Goal: Task Accomplishment & Management: Manage account settings

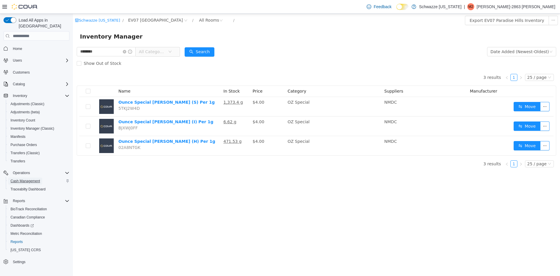
click at [22, 178] on span "Cash Management" at bounding box center [24, 180] width 29 height 5
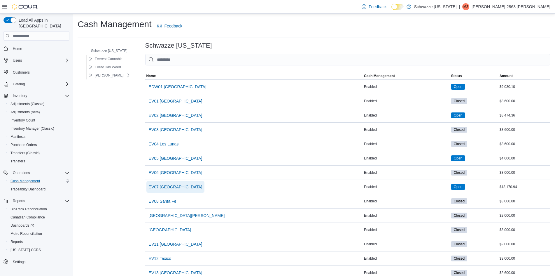
click at [171, 183] on span "EV07 [GEOGRAPHIC_DATA]" at bounding box center [176, 187] width 54 height 12
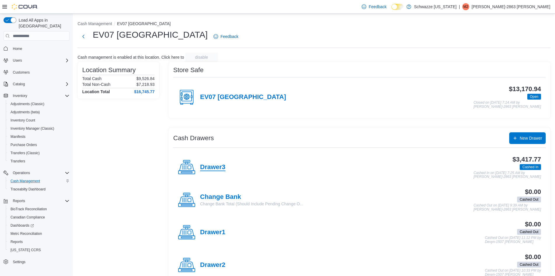
click at [215, 169] on h4 "Drawer3" at bounding box center [212, 167] width 25 height 8
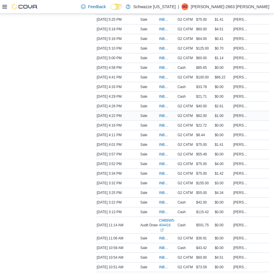
scroll to position [474, 0]
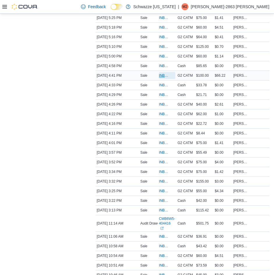
click at [162, 73] on span "INB6W5-3602226" at bounding box center [164, 75] width 10 height 5
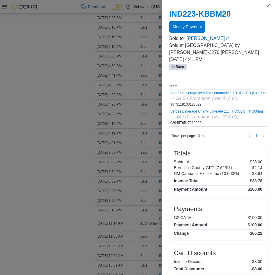
scroll to position [22, 0]
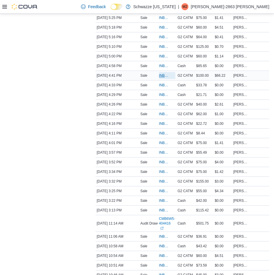
click at [163, 73] on span "INB6W5-3602226" at bounding box center [164, 75] width 10 height 5
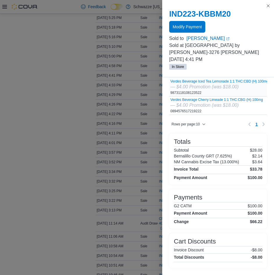
scroll to position [42, 0]
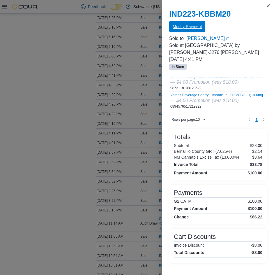
click at [185, 24] on span "Modify Payment" at bounding box center [187, 27] width 29 height 12
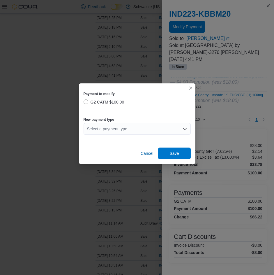
click at [132, 126] on div "Select a payment type" at bounding box center [137, 129] width 107 height 12
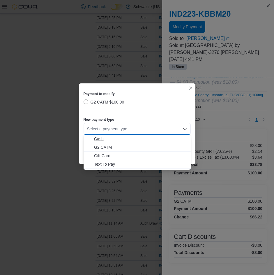
click at [98, 138] on span "Cash" at bounding box center [140, 139] width 93 height 6
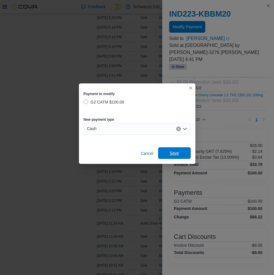
click at [177, 152] on span "Save" at bounding box center [174, 153] width 9 height 6
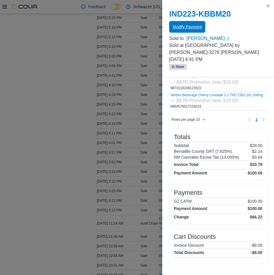
scroll to position [0, 0]
click at [269, 5] on button "Close this dialog" at bounding box center [268, 5] width 7 height 7
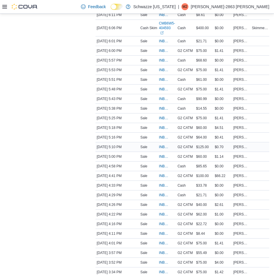
scroll to position [372, 0]
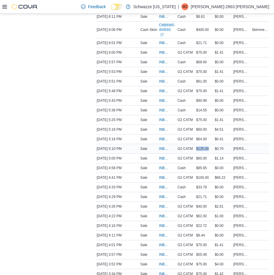
drag, startPoint x: 198, startPoint y: 139, endPoint x: 212, endPoint y: 139, distance: 14.3
click at [212, 145] on div "$125.00" at bounding box center [204, 148] width 19 height 7
click at [162, 137] on span "INB6W5-3602448" at bounding box center [164, 139] width 10 height 5
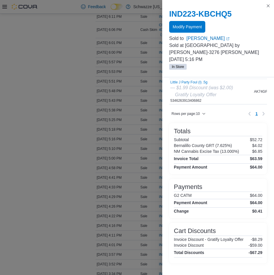
scroll to position [94, 0]
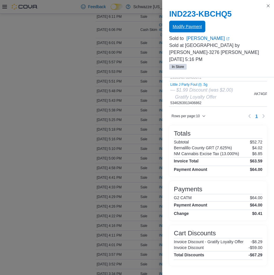
click at [186, 25] on span "Modify Payment" at bounding box center [187, 27] width 29 height 6
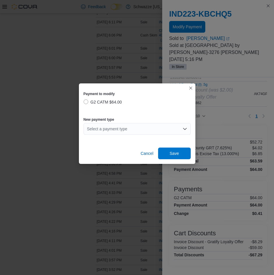
scroll to position [364, 0]
click at [120, 127] on div "Select a payment type" at bounding box center [137, 129] width 107 height 12
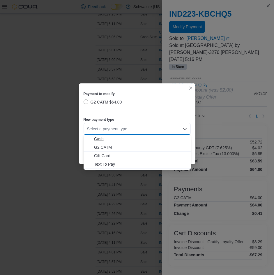
click at [103, 139] on span "Cash" at bounding box center [140, 139] width 93 height 6
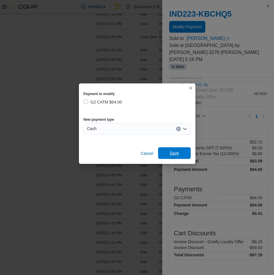
click at [172, 153] on span "Save" at bounding box center [174, 153] width 9 height 6
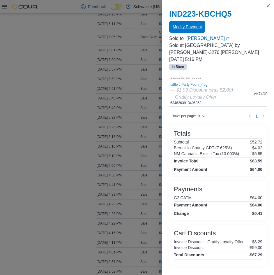
scroll to position [0, 0]
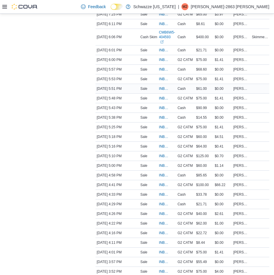
click at [184, 86] on span "Cash" at bounding box center [182, 88] width 8 height 5
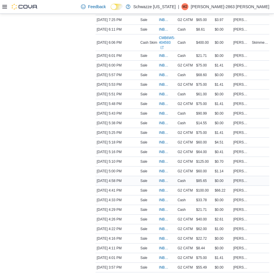
scroll to position [357, 0]
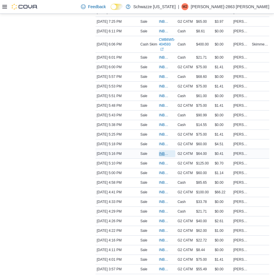
click at [162, 151] on span "INB6W5-3602448" at bounding box center [164, 153] width 10 height 5
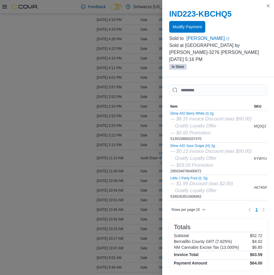
scroll to position [539, 0]
click at [208, 89] on input "This is a search bar. As you type, the results lower in the page will automatic…" at bounding box center [218, 90] width 98 height 12
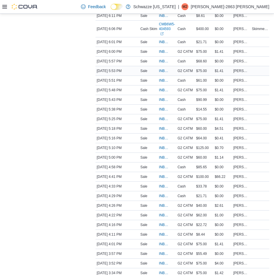
scroll to position [364, 0]
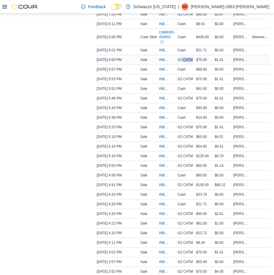
drag, startPoint x: 184, startPoint y: 48, endPoint x: 194, endPoint y: 52, distance: 10.5
click at [193, 57] on span "G2 CATM" at bounding box center [185, 59] width 15 height 5
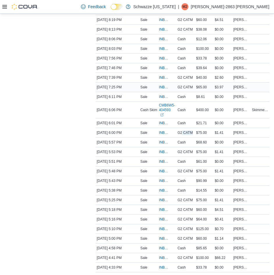
scroll to position [284, 0]
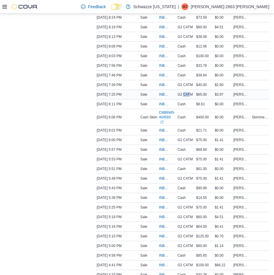
drag, startPoint x: 185, startPoint y: 88, endPoint x: 193, endPoint y: 91, distance: 8.0
click at [193, 92] on span "G2 CATM" at bounding box center [185, 94] width 15 height 5
click at [202, 83] on span "$40.00" at bounding box center [202, 85] width 11 height 5
click at [203, 34] on span "$38.08" at bounding box center [202, 36] width 11 height 5
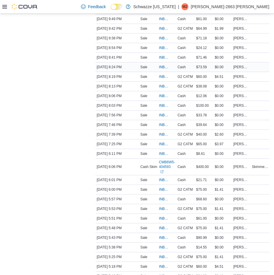
scroll to position [233, 0]
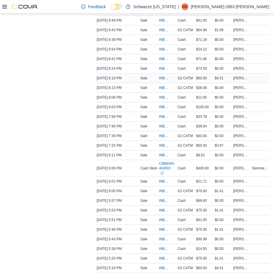
click at [205, 76] on span "$60.00" at bounding box center [202, 78] width 11 height 5
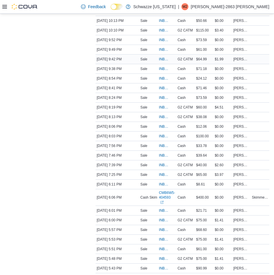
click at [204, 57] on span "$64.99" at bounding box center [202, 59] width 11 height 5
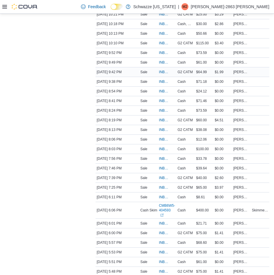
scroll to position [190, 0]
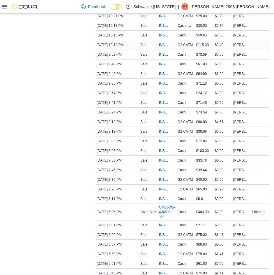
click at [195, 41] on div "G2 CATM" at bounding box center [186, 44] width 19 height 7
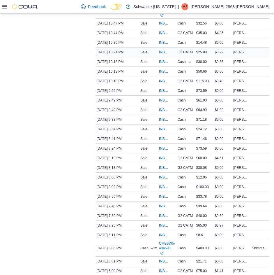
scroll to position [153, 0]
click at [188, 50] on span "G2 CATM" at bounding box center [185, 52] width 15 height 5
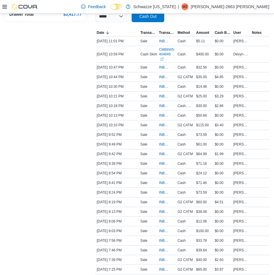
drag, startPoint x: 48, startPoint y: 109, endPoint x: 47, endPoint y: 105, distance: 4.1
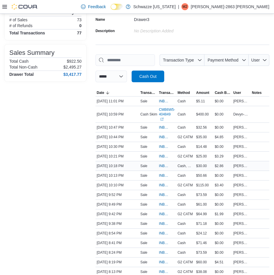
scroll to position [51, 0]
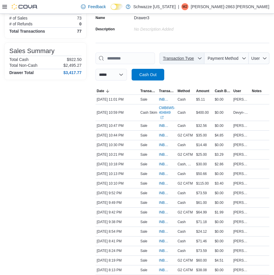
click at [202, 57] on icon "button" at bounding box center [200, 58] width 5 height 5
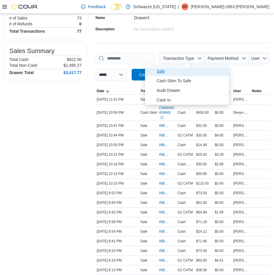
click at [164, 72] on span "Sale" at bounding box center [191, 71] width 69 height 7
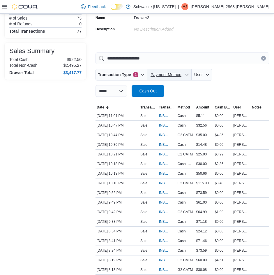
click at [178, 74] on span "Payment Method" at bounding box center [166, 74] width 31 height 5
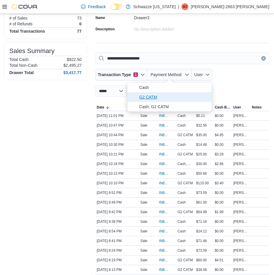
click at [161, 98] on span "G2 CATM" at bounding box center [173, 97] width 69 height 7
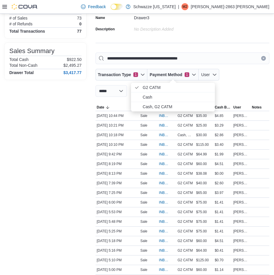
click at [229, 84] on div "**********" at bounding box center [183, 74] width 174 height 44
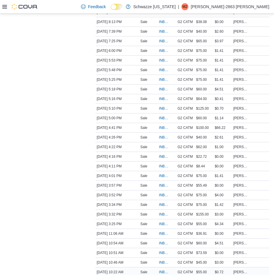
scroll to position [200, 0]
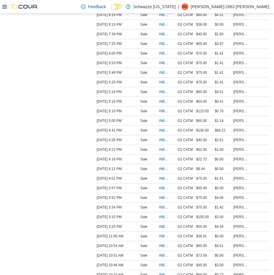
click at [40, 74] on div "Transactions Summary # of Sales 73 # of Refunds 0 Total Transactions 77 Sales S…" at bounding box center [46, 126] width 82 height 549
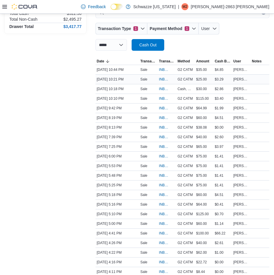
scroll to position [98, 0]
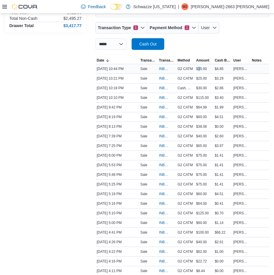
click at [203, 66] on div "$35.00" at bounding box center [204, 68] width 19 height 7
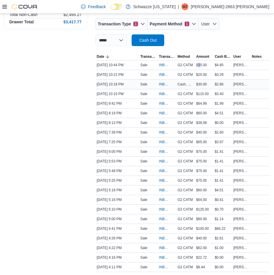
scroll to position [105, 0]
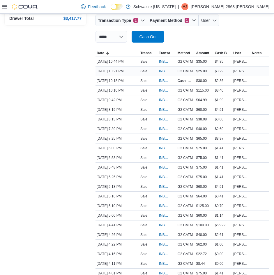
click at [202, 71] on span "$25.00" at bounding box center [202, 71] width 11 height 5
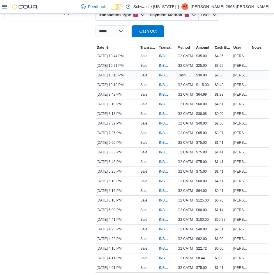
scroll to position [113, 0]
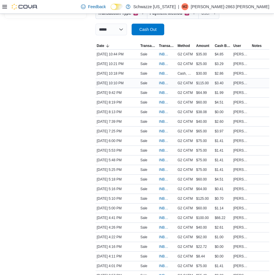
click at [203, 83] on span "$115.00" at bounding box center [203, 83] width 13 height 5
click at [201, 92] on span "$64.99" at bounding box center [202, 92] width 11 height 5
click at [203, 101] on span "$60.00" at bounding box center [202, 102] width 11 height 5
click at [205, 112] on span "$38.08" at bounding box center [202, 112] width 11 height 5
click at [202, 123] on span "$40.00" at bounding box center [202, 121] width 11 height 5
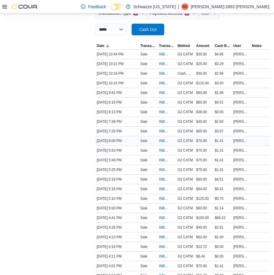
click at [204, 141] on span "$75.00" at bounding box center [202, 141] width 11 height 5
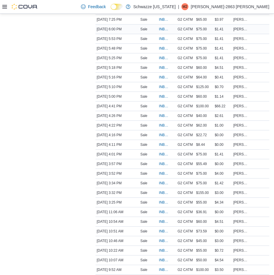
scroll to position [215, 0]
drag, startPoint x: 201, startPoint y: 38, endPoint x: 205, endPoint y: 38, distance: 3.8
click at [205, 38] on span "$75.00" at bounding box center [202, 38] width 11 height 5
click at [204, 49] on span "$75.00" at bounding box center [202, 48] width 11 height 5
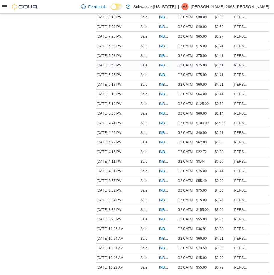
click at [203, 65] on span "$75.00" at bounding box center [202, 65] width 11 height 5
click at [202, 74] on span "$75.00" at bounding box center [202, 75] width 11 height 5
click at [203, 84] on span "$60.00" at bounding box center [202, 84] width 11 height 5
click at [162, 94] on span "INB6W5-3602448" at bounding box center [164, 94] width 10 height 5
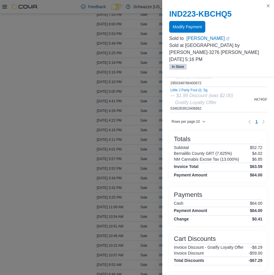
scroll to position [86, 0]
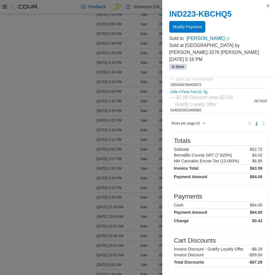
click at [181, 207] on h6 "Cash" at bounding box center [179, 205] width 10 height 5
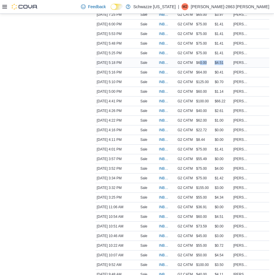
drag, startPoint x: 203, startPoint y: 62, endPoint x: 226, endPoint y: 63, distance: 23.3
click at [226, 63] on tr "Date Oct 10, 2025 5:18 PM Transaction Type Sale Transaction # INB6W5-3602463 Me…" at bounding box center [183, 63] width 174 height 10
click at [204, 73] on span "$64.00" at bounding box center [202, 72] width 11 height 5
click at [211, 73] on div "$64.00" at bounding box center [204, 72] width 19 height 7
click at [200, 73] on span "$64.00" at bounding box center [202, 72] width 11 height 5
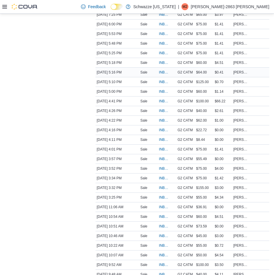
click at [207, 73] on span "$64.00" at bounding box center [202, 72] width 11 height 5
click at [46, 155] on div "Transactions Summary # of Sales 73 # of Refunds 0 Total Transactions 77 Sales S…" at bounding box center [46, 97] width 82 height 549
click at [44, 129] on div "Transactions Summary # of Sales 73 # of Refunds 0 Total Transactions 77 Sales S…" at bounding box center [46, 97] width 82 height 549
click at [163, 101] on span "INB6W5-3602226" at bounding box center [164, 101] width 10 height 5
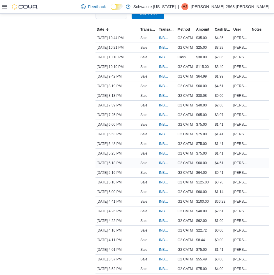
scroll to position [127, 0]
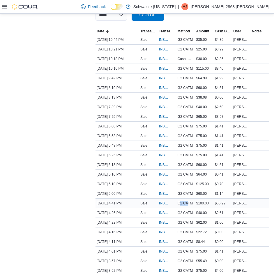
drag, startPoint x: 182, startPoint y: 203, endPoint x: 189, endPoint y: 205, distance: 7.8
click at [189, 205] on span "G2 CATM" at bounding box center [185, 203] width 15 height 5
click at [162, 204] on span "INB6W5-3602226" at bounding box center [164, 203] width 10 height 5
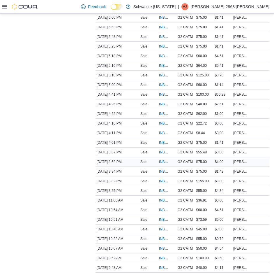
scroll to position [244, 0]
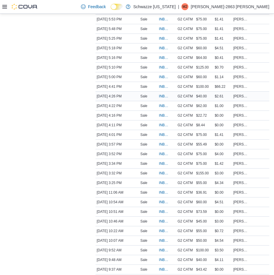
drag, startPoint x: 120, startPoint y: 97, endPoint x: 127, endPoint y: 96, distance: 6.5
click at [127, 96] on div "[DATE] 4:26 PM" at bounding box center [118, 96] width 44 height 7
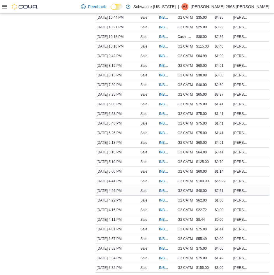
scroll to position [142, 0]
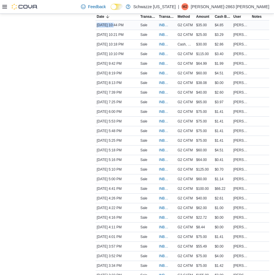
drag, startPoint x: 98, startPoint y: 29, endPoint x: 124, endPoint y: 26, distance: 26.1
click at [124, 26] on div "[DATE] 10:44 PM" at bounding box center [118, 25] width 44 height 7
drag, startPoint x: 209, startPoint y: 188, endPoint x: 227, endPoint y: 189, distance: 18.7
click at [227, 189] on tr "Date Oct 10, 2025 4:41 PM Transaction Type Sale Transaction # INB6W5-3602226 Me…" at bounding box center [183, 189] width 174 height 10
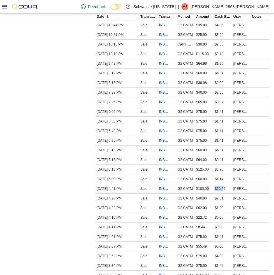
click at [227, 189] on div "$66.22" at bounding box center [223, 188] width 19 height 7
drag, startPoint x: 225, startPoint y: 158, endPoint x: 210, endPoint y: 156, distance: 15.6
click at [210, 156] on tr "Date Oct 10, 2025 5:16 PM Transaction Type Sale Transaction # INB6W5-3602448 Me…" at bounding box center [183, 160] width 174 height 10
click at [210, 156] on td "Amount $64.00" at bounding box center [204, 160] width 19 height 10
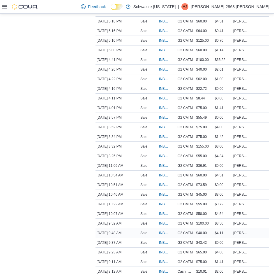
scroll to position [258, 0]
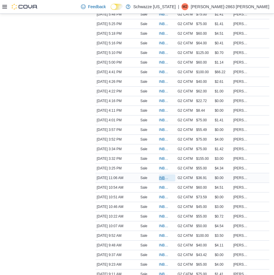
drag, startPoint x: 176, startPoint y: 180, endPoint x: 210, endPoint y: 178, distance: 33.9
click at [210, 178] on tr "Date Oct 10, 2025 11:06 AM Transaction Type Sale Transaction # INB6W5-3600323 M…" at bounding box center [183, 178] width 174 height 10
click at [211, 178] on div "$36.91" at bounding box center [204, 177] width 19 height 7
drag, startPoint x: 219, startPoint y: 179, endPoint x: 185, endPoint y: 177, distance: 33.9
click at [185, 177] on tr "Date Oct 10, 2025 11:06 AM Transaction Type Sale Transaction # INB6W5-3600323 M…" at bounding box center [183, 178] width 174 height 10
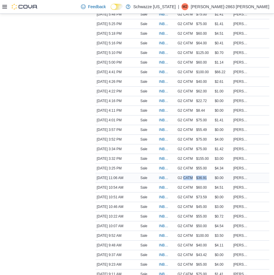
click at [201, 181] on div "$36.91" at bounding box center [204, 177] width 19 height 7
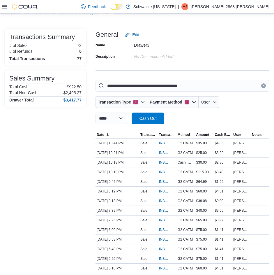
scroll to position [18, 0]
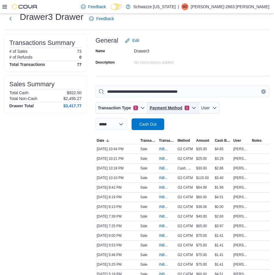
click at [193, 107] on icon "button" at bounding box center [193, 108] width 3 height 2
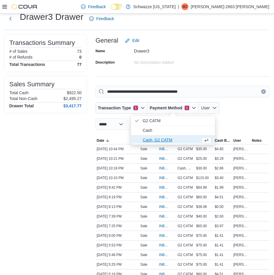
click at [156, 140] on span "Cash, G2 CATM" at bounding box center [170, 139] width 55 height 7
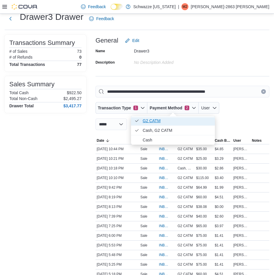
click at [137, 122] on icon "Payment Method" at bounding box center [137, 120] width 5 height 5
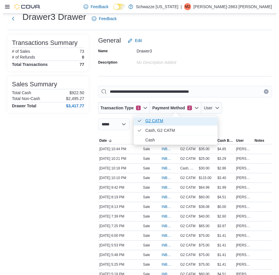
scroll to position [0, 0]
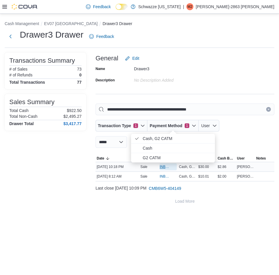
click at [162, 167] on span "INB6W5-3603885" at bounding box center [165, 166] width 11 height 5
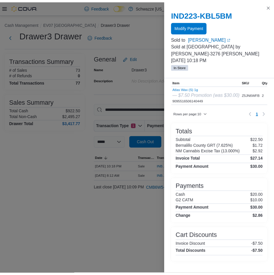
scroll to position [29, 0]
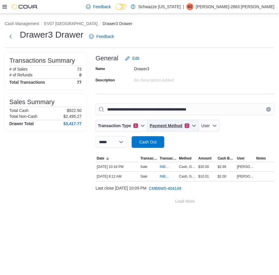
click at [194, 125] on icon "button" at bounding box center [194, 125] width 5 height 5
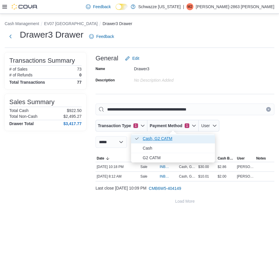
click at [164, 139] on span "Cash, G2 CATM . Checked option." at bounding box center [177, 138] width 69 height 7
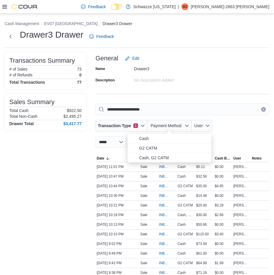
click at [237, 132] on div "**********" at bounding box center [183, 126] width 174 height 44
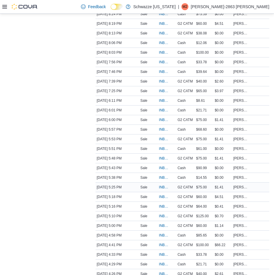
scroll to position [292, 0]
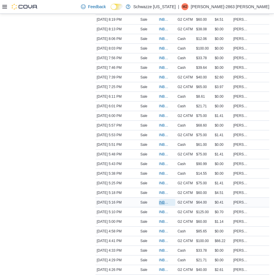
click at [162, 202] on span "INB6W5-3602448" at bounding box center [164, 202] width 10 height 5
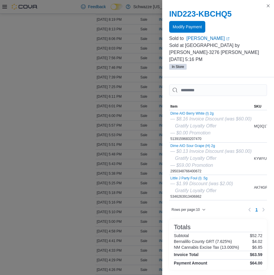
click at [207, 79] on div "Sorting MemoryTable from EuiInMemoryTable; Page 1 of 1. Item SKU Qty Price Tota…" at bounding box center [218, 224] width 112 height 294
click at [207, 74] on div "IND223-KBCHQ5 Modify Payment Sold to Michelle West (opens in a new tab or windo…" at bounding box center [218, 39] width 112 height 75
click at [205, 69] on p "In Store" at bounding box center [218, 66] width 98 height 7
click at [207, 69] on p "In Store" at bounding box center [218, 66] width 98 height 7
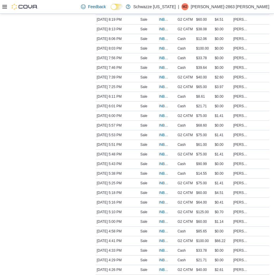
click at [53, 65] on div "Transactions Summary # of Sales 73 # of Refunds 0 Total Transactions 77 Sales S…" at bounding box center [46, 180] width 82 height 838
click at [96, 191] on div "[DATE] 5:18 PM" at bounding box center [118, 192] width 44 height 7
click at [163, 202] on span "INB6W5-3602448" at bounding box center [164, 202] width 10 height 5
click at [71, 200] on div "Transactions Summary # of Sales 73 # of Refunds 0 Total Transactions 77 Sales S…" at bounding box center [46, 180] width 82 height 838
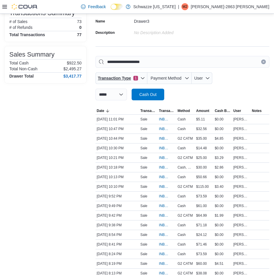
scroll to position [44, 0]
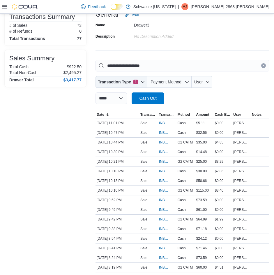
click at [142, 82] on icon "button" at bounding box center [142, 82] width 3 height 2
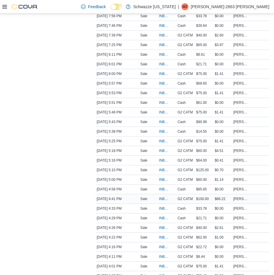
scroll to position [335, 0]
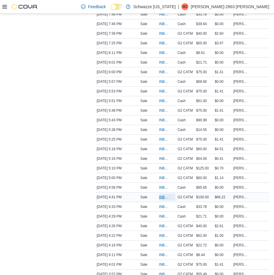
click at [164, 197] on span "INB6W5-3602226" at bounding box center [164, 197] width 10 height 5
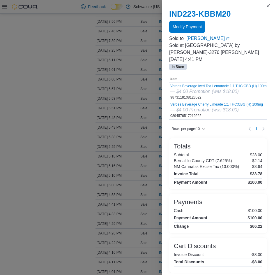
scroll to position [27, 0]
drag, startPoint x: 248, startPoint y: 232, endPoint x: 257, endPoint y: 233, distance: 9.4
click at [257, 229] on h4 "$66.22" at bounding box center [256, 226] width 13 height 5
drag, startPoint x: 226, startPoint y: 13, endPoint x: 252, endPoint y: 27, distance: 29.1
click at [252, 27] on div "Modify Payment" at bounding box center [218, 27] width 98 height 12
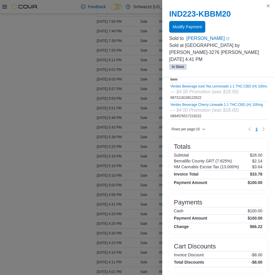
click at [251, 24] on div "Modify Payment" at bounding box center [218, 27] width 98 height 12
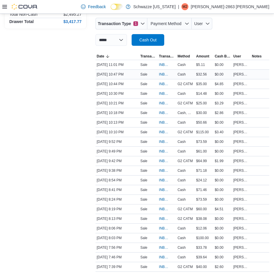
scroll to position [0, 0]
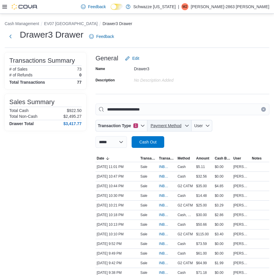
click at [189, 126] on icon "button" at bounding box center [187, 125] width 5 height 5
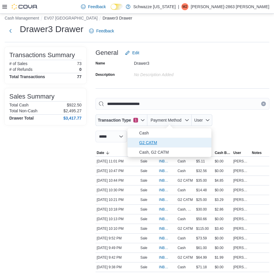
scroll to position [7, 0]
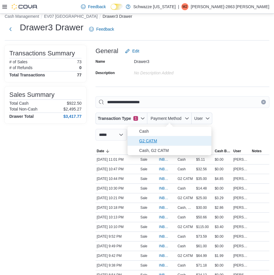
click at [155, 141] on span "G2 CATM" at bounding box center [173, 140] width 69 height 7
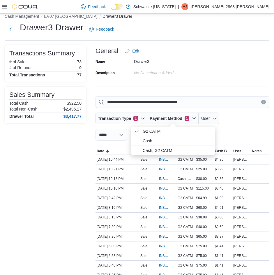
click at [238, 129] on div "**********" at bounding box center [183, 118] width 174 height 44
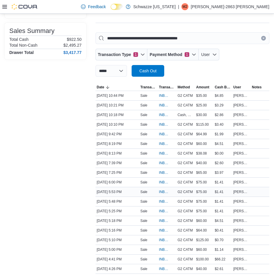
scroll to position [73, 0]
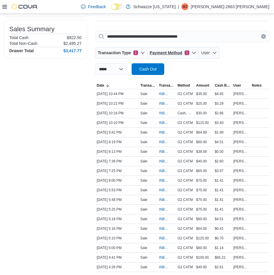
click at [192, 59] on div "**********" at bounding box center [183, 53] width 174 height 44
click at [191, 53] on span "Payment Method 1" at bounding box center [173, 53] width 47 height 12
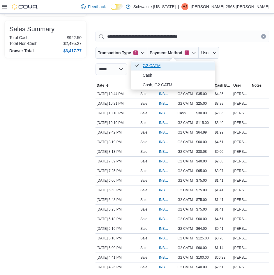
click at [151, 66] on span "G2 CATM . Checked option." at bounding box center [177, 65] width 69 height 7
type input "**********"
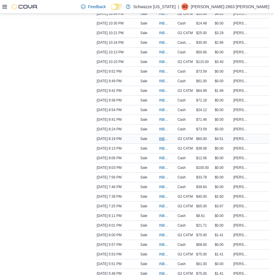
scroll to position [175, 0]
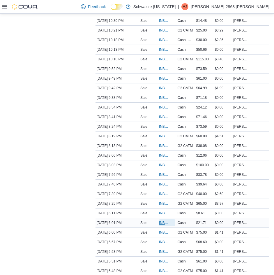
click at [162, 221] on span "INB6W5-3602738" at bounding box center [164, 222] width 10 height 5
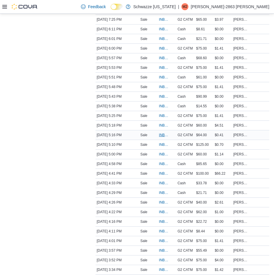
scroll to position [357, 0]
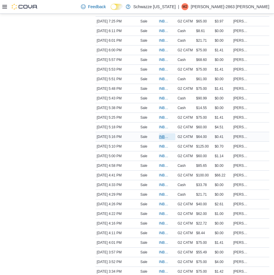
click at [162, 136] on span "INB6W5-3602448" at bounding box center [164, 136] width 10 height 5
click at [184, 136] on span "G2 CATM" at bounding box center [185, 136] width 15 height 5
click at [162, 137] on span "INB6W5-3602448" at bounding box center [164, 136] width 10 height 5
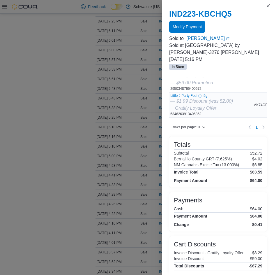
scroll to position [87, 0]
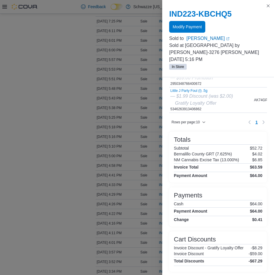
click at [218, 189] on div "Sorting MemoryTable from EuiInMemoryTable; Page 1 of 1. Item SKU Qty Price Tota…" at bounding box center [218, 137] width 98 height 280
click at [220, 189] on div "Sorting MemoryTable from EuiInMemoryTable; Page 1 of 1. Item SKU Qty Price Tota…" at bounding box center [218, 137] width 98 height 280
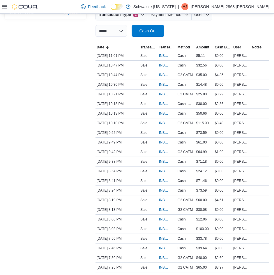
scroll to position [109, 0]
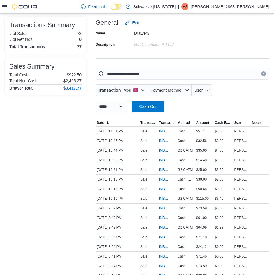
scroll to position [29, 0]
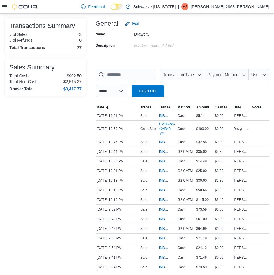
scroll to position [36, 0]
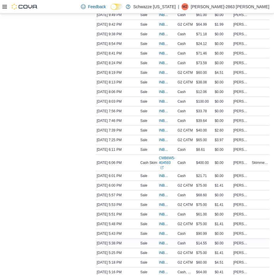
scroll to position [241, 0]
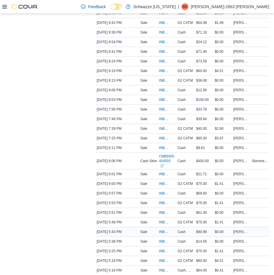
click at [147, 229] on p "Sale" at bounding box center [144, 231] width 7 height 5
click at [162, 229] on span "INB6W5-3602623" at bounding box center [164, 231] width 10 height 5
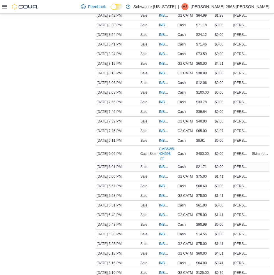
scroll to position [255, 0]
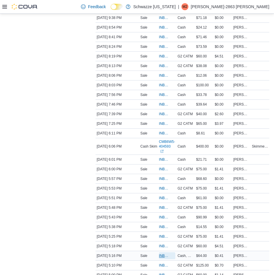
click at [162, 253] on span "INB6W5-3602448" at bounding box center [164, 255] width 10 height 5
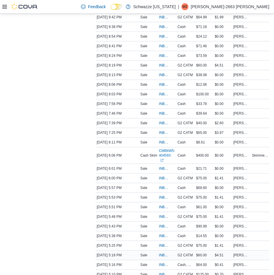
scroll to position [248, 0]
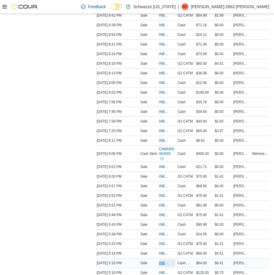
click at [162, 261] on span "INB6W5-3602448" at bounding box center [164, 263] width 10 height 5
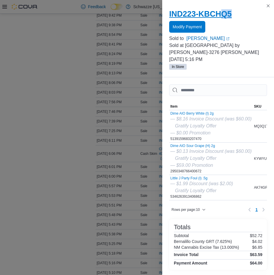
drag, startPoint x: 233, startPoint y: 15, endPoint x: 220, endPoint y: 13, distance: 12.9
click at [220, 13] on h2 "IND223-KBCHQ5" at bounding box center [218, 13] width 98 height 9
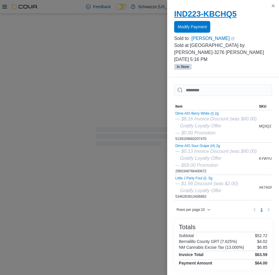
click at [220, 13] on h2 "IND223-KBCHQ5" at bounding box center [223, 13] width 98 height 9
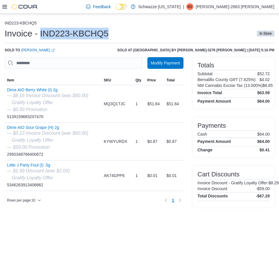
drag, startPoint x: 115, startPoint y: 33, endPoint x: 41, endPoint y: 37, distance: 74.2
click at [41, 37] on div "Invoice - IND223-KBCHQ5 In Store" at bounding box center [140, 34] width 270 height 12
copy h1 "IND223-KBCHQ5"
click at [75, 247] on div "IND223-KBCHQ5 Invoice - IND223-KBCHQ5 In Store Sold to [PERSON_NAME] (opens in …" at bounding box center [139, 144] width 279 height 261
click at [106, 243] on div "IND223-KBCHQ5 Invoice - IND223-KBCHQ5 In Store Sold to [PERSON_NAME] (opens in …" at bounding box center [139, 144] width 279 height 261
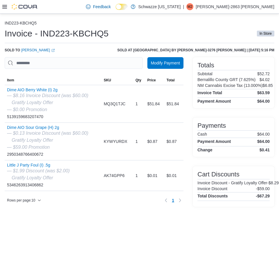
click at [64, 233] on div "IND223-KBCHQ5 Invoice - IND223-KBCHQ5 In Store Sold to [PERSON_NAME] (opens in …" at bounding box center [139, 144] width 279 height 261
click at [95, 220] on div "IND223-KBCHQ5 Invoice - IND223-KBCHQ5 In Store Sold to [PERSON_NAME] (opens in …" at bounding box center [139, 144] width 279 height 261
drag, startPoint x: 66, startPoint y: 222, endPoint x: 72, endPoint y: 225, distance: 6.4
click at [66, 222] on div "IND223-KBCHQ5 Invoice - IND223-KBCHQ5 In Store Sold to [PERSON_NAME] (opens in …" at bounding box center [139, 144] width 279 height 261
click at [73, 225] on div "IND223-KBCHQ5 Invoice - IND223-KBCHQ5 In Store Sold to [PERSON_NAME] (opens in …" at bounding box center [139, 144] width 279 height 261
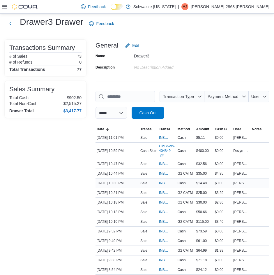
scroll to position [15, 0]
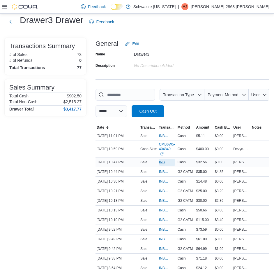
click at [163, 160] on span "INB6W5-3603931" at bounding box center [164, 162] width 10 height 5
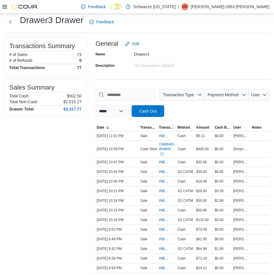
click at [201, 110] on div "**********" at bounding box center [183, 103] width 174 height 28
click at [231, 110] on div "**********" at bounding box center [183, 103] width 174 height 28
click at [218, 55] on div "Name Drawer3 Description No Description added" at bounding box center [183, 60] width 174 height 20
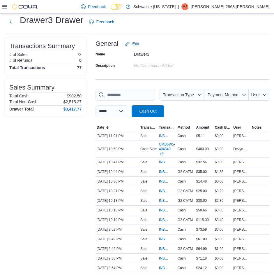
drag, startPoint x: 243, startPoint y: 47, endPoint x: 236, endPoint y: 35, distance: 13.8
click at [243, 46] on div "General Edit" at bounding box center [183, 44] width 174 height 12
click at [236, 32] on div "Drawer3 Drawer Feedback" at bounding box center [137, 23] width 265 height 19
click at [238, 29] on div "Drawer3 Drawer Feedback" at bounding box center [137, 21] width 265 height 15
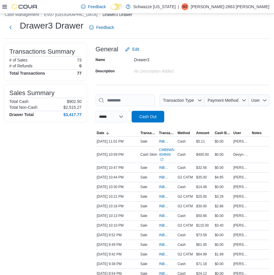
scroll to position [7, 0]
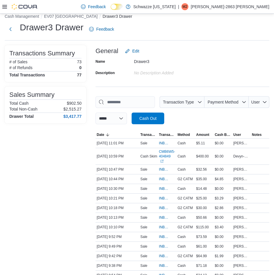
click at [215, 68] on div "Name Drawer3 Description No Description added" at bounding box center [183, 67] width 174 height 20
click at [215, 49] on div "General Edit" at bounding box center [183, 51] width 174 height 12
drag, startPoint x: 219, startPoint y: 50, endPoint x: 219, endPoint y: 47, distance: 3.5
click at [219, 48] on div "General Edit" at bounding box center [183, 51] width 174 height 12
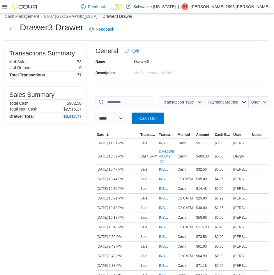
click at [219, 31] on div "Drawer3 Drawer Feedback" at bounding box center [137, 29] width 265 height 15
click at [203, 62] on div "Drawer3" at bounding box center [173, 60] width 78 height 7
click at [204, 57] on div "Drawer3" at bounding box center [173, 60] width 78 height 7
click at [194, 70] on div "No Description added" at bounding box center [173, 71] width 78 height 7
click at [192, 60] on div "Drawer3" at bounding box center [173, 60] width 78 height 7
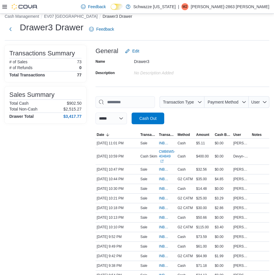
drag, startPoint x: 48, startPoint y: 180, endPoint x: 48, endPoint y: 169, distance: 12.0
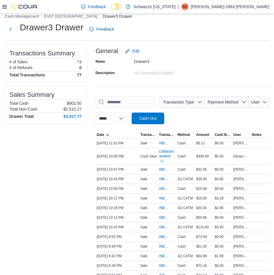
click at [179, 77] on div "No Description added" at bounding box center [173, 72] width 78 height 9
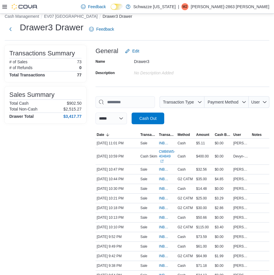
click at [199, 61] on div "Drawer3" at bounding box center [173, 60] width 78 height 7
click at [228, 57] on div "Name Drawer3 Description No Description added" at bounding box center [183, 67] width 174 height 20
click at [226, 39] on div "Drawer3 Drawer Feedback" at bounding box center [137, 31] width 265 height 19
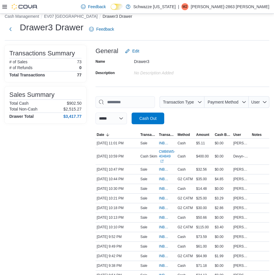
click at [192, 119] on div "**********" at bounding box center [183, 110] width 174 height 28
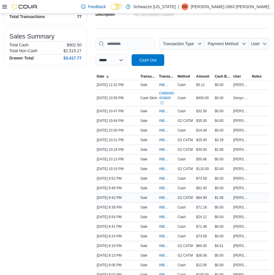
scroll to position [73, 0]
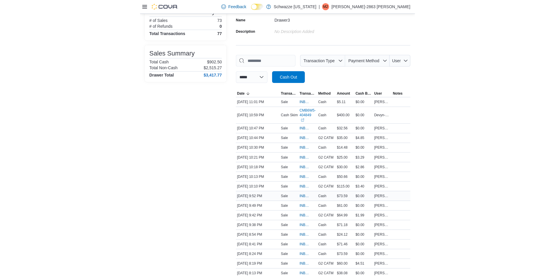
scroll to position [0, 0]
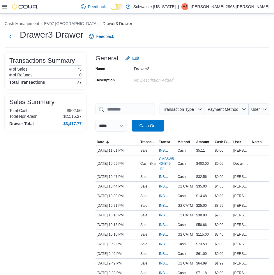
click at [251, 57] on div "General Edit" at bounding box center [183, 58] width 174 height 12
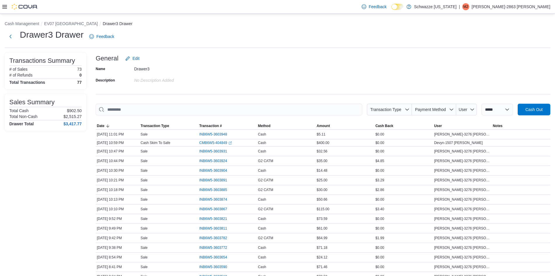
drag, startPoint x: 484, startPoint y: 91, endPoint x: 478, endPoint y: 73, distance: 18.7
click at [279, 73] on div "Name Drawer3 Description No Description added" at bounding box center [323, 74] width 455 height 20
click at [279, 109] on select "**********" at bounding box center [496, 110] width 31 height 12
select select "*********"
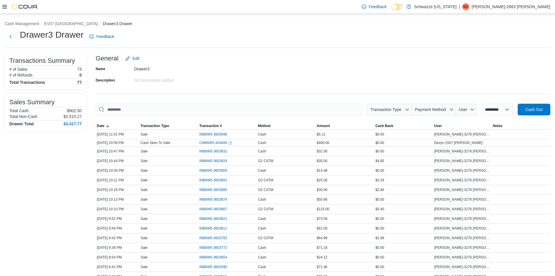
click at [279, 104] on select "**********" at bounding box center [496, 110] width 31 height 12
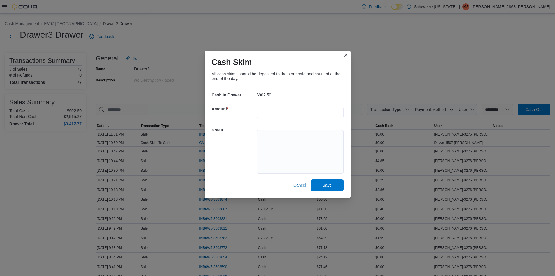
click at [271, 113] on input "number" at bounding box center [300, 112] width 87 height 12
type input "******"
click at [279, 145] on textarea at bounding box center [300, 152] width 87 height 44
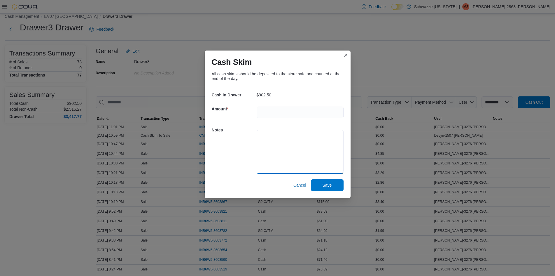
click at [277, 138] on textarea at bounding box center [300, 152] width 87 height 44
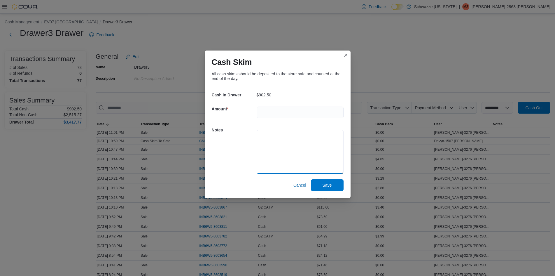
scroll to position [0, 0]
paste textarea "**********"
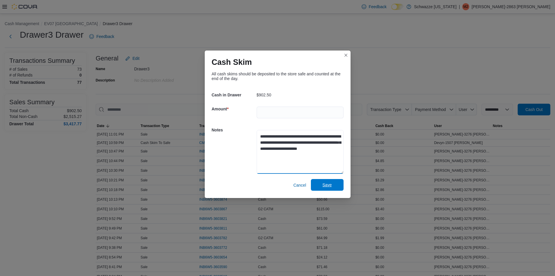
type textarea "**********"
click at [279, 182] on span "Save" at bounding box center [326, 185] width 9 height 6
click at [279, 64] on div "**********" at bounding box center [277, 138] width 555 height 276
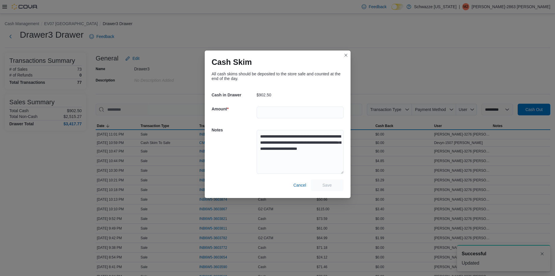
select select
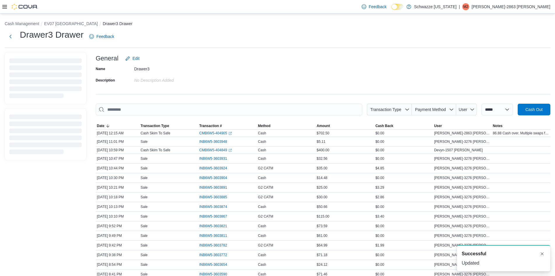
click at [279, 84] on div "Name Drawer3 Description No Description added" at bounding box center [323, 74] width 455 height 20
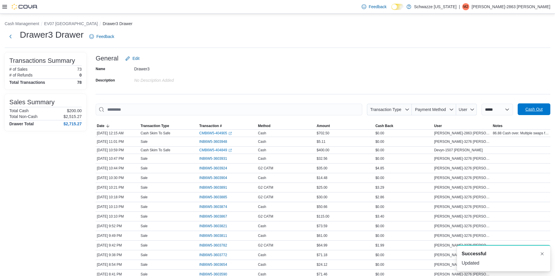
click at [279, 111] on span "Cash Out" at bounding box center [533, 109] width 17 height 6
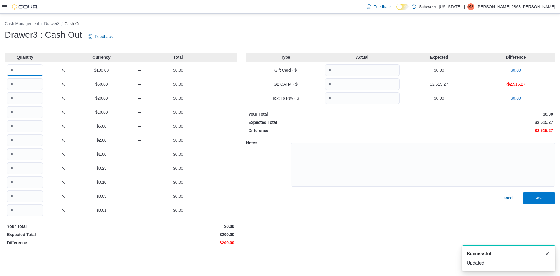
click at [34, 69] on input "Quantity" at bounding box center [25, 70] width 36 height 12
type input "*"
click at [279, 83] on input "Quantity" at bounding box center [362, 84] width 74 height 12
drag, startPoint x: 349, startPoint y: 125, endPoint x: 359, endPoint y: 108, distance: 19.9
click at [279, 125] on p "Expected Total" at bounding box center [323, 122] width 151 height 6
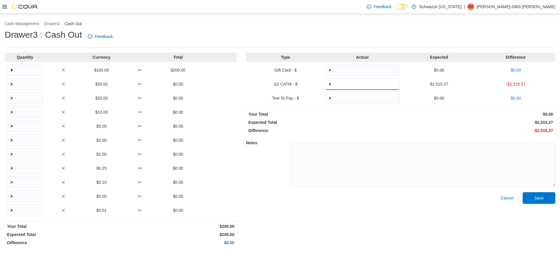
click at [279, 85] on input "Quantity" at bounding box center [362, 84] width 74 height 12
type input "*******"
click at [279, 120] on p "Expected Total" at bounding box center [323, 122] width 151 height 6
click at [279, 33] on div "Drawer3 : Cash Out Feedback" at bounding box center [280, 36] width 551 height 15
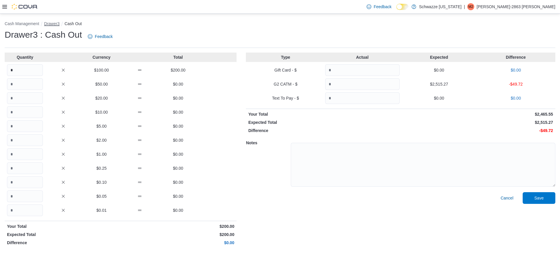
click at [54, 24] on button "Drawer3" at bounding box center [51, 23] width 15 height 5
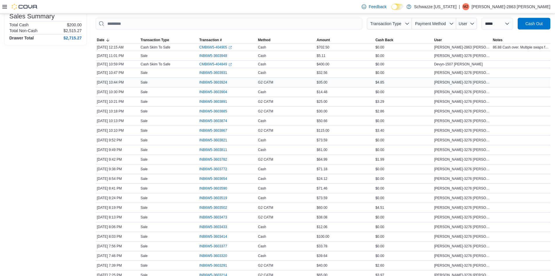
scroll to position [87, 0]
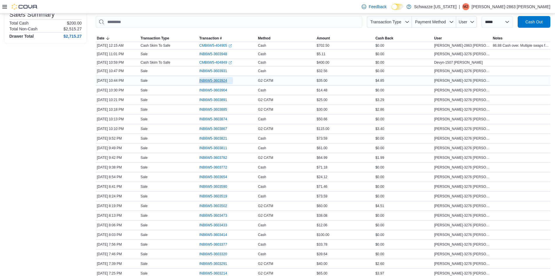
click at [225, 81] on span "INB6W5-3603924" at bounding box center [213, 80] width 28 height 5
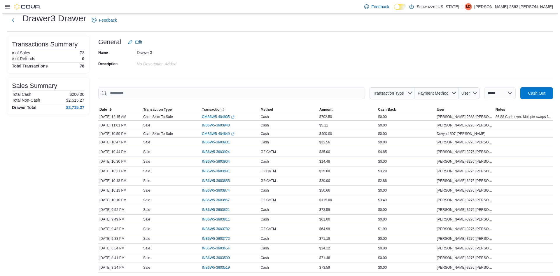
scroll to position [0, 0]
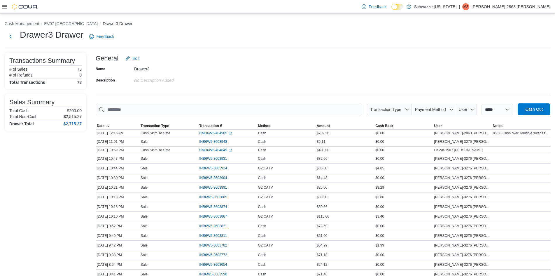
click at [279, 109] on span "Cash Out" at bounding box center [533, 109] width 17 height 6
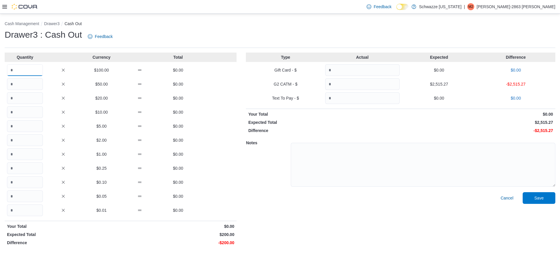
click at [18, 71] on input "Quantity" at bounding box center [25, 70] width 36 height 12
type input "*"
click at [279, 85] on input "Quantity" at bounding box center [362, 84] width 74 height 12
type input "*******"
drag, startPoint x: 378, startPoint y: 125, endPoint x: 404, endPoint y: 121, distance: 26.1
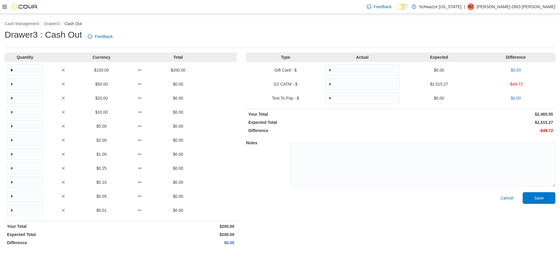
click at [279, 124] on p "Expected Total" at bounding box center [323, 122] width 151 height 6
click at [279, 121] on p "$2,515.27" at bounding box center [477, 122] width 151 height 6
click at [279, 152] on textarea at bounding box center [423, 165] width 264 height 44
click at [279, 166] on textarea at bounding box center [423, 165] width 264 height 44
paste textarea "**********"
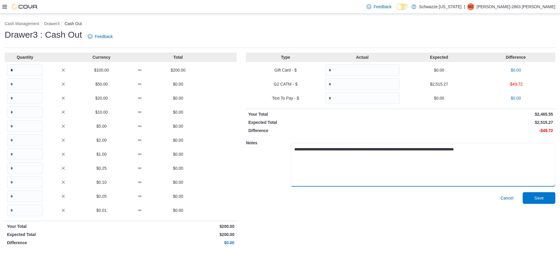
click at [279, 151] on textarea "**********" at bounding box center [423, 165] width 264 height 44
type textarea "**********"
click at [279, 212] on div "Cancel Save" at bounding box center [400, 220] width 309 height 56
click at [279, 181] on textarea "**********" at bounding box center [423, 165] width 264 height 44
click at [279, 197] on span "Save" at bounding box center [538, 197] width 9 height 6
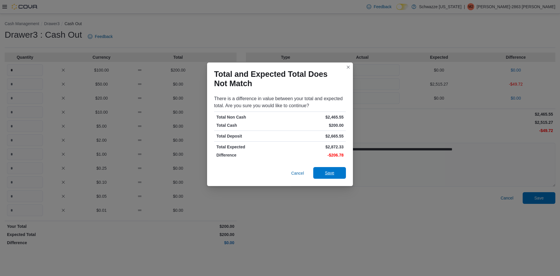
click at [279, 176] on span "Save" at bounding box center [330, 173] width 26 height 12
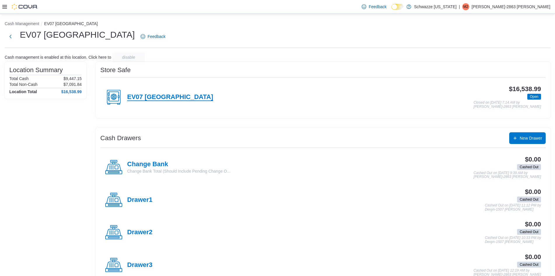
click at [175, 96] on h4 "EV07 [GEOGRAPHIC_DATA]" at bounding box center [170, 97] width 86 height 8
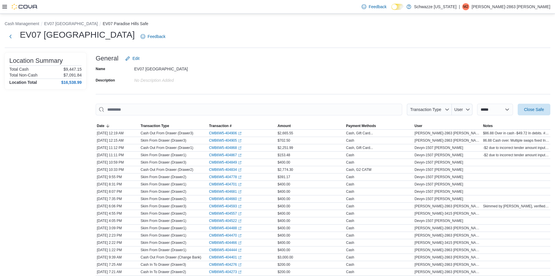
click at [279, 84] on div "Name EV07 [GEOGRAPHIC_DATA] Description No Description added" at bounding box center [323, 74] width 455 height 20
click at [70, 23] on button "EV07 [GEOGRAPHIC_DATA]" at bounding box center [71, 23] width 54 height 5
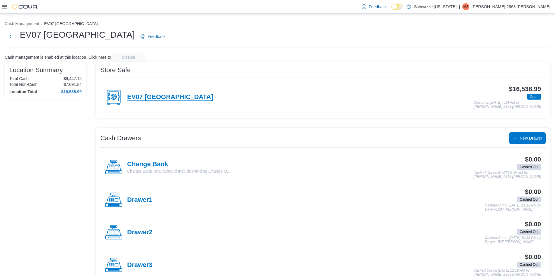
click at [158, 96] on h4 "EV07 [GEOGRAPHIC_DATA]" at bounding box center [170, 97] width 86 height 8
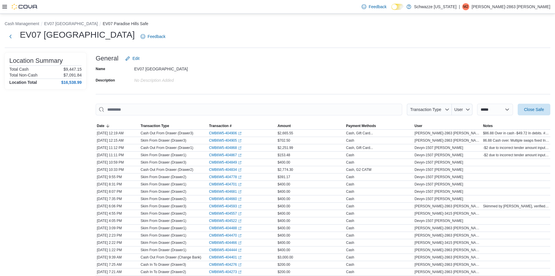
click at [279, 92] on div "**********" at bounding box center [323, 187] width 455 height 270
click at [279, 109] on span "Close Safe" at bounding box center [534, 109] width 20 height 6
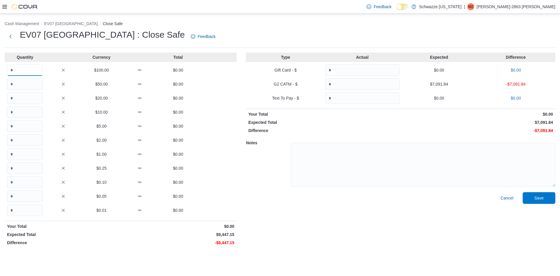
click at [28, 68] on input "Quantity" at bounding box center [25, 70] width 36 height 12
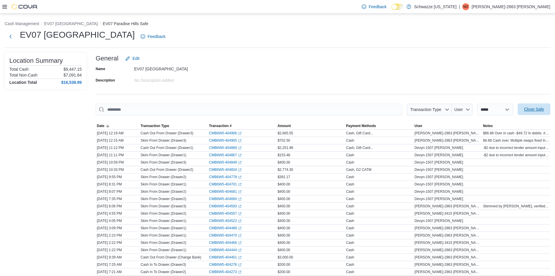
click at [279, 109] on span "Close Safe" at bounding box center [534, 109] width 20 height 6
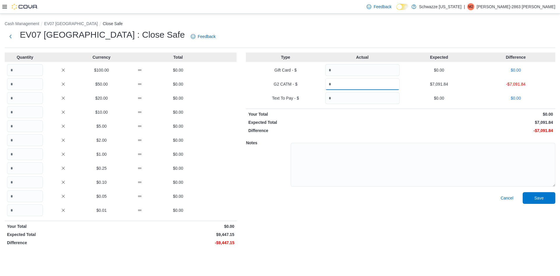
click at [279, 83] on input "Quantity" at bounding box center [362, 84] width 74 height 12
type input "*******"
click at [279, 123] on p "Expected Total" at bounding box center [323, 122] width 151 height 6
click at [279, 136] on div "Notes" at bounding box center [400, 164] width 309 height 56
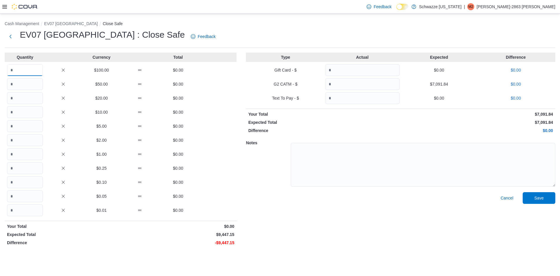
click at [21, 69] on input "Quantity" at bounding box center [25, 70] width 36 height 12
type input "**"
type input "***"
type input "*"
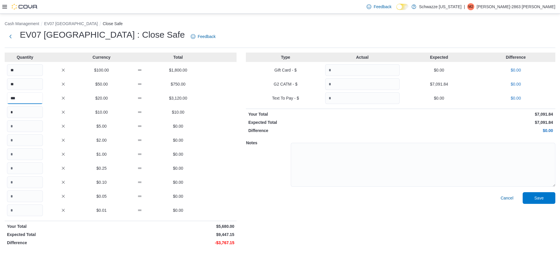
click at [32, 97] on input "***" at bounding box center [25, 98] width 36 height 12
type input "***"
click at [25, 126] on input "Quantity" at bounding box center [25, 126] width 36 height 12
type input "*"
click at [18, 157] on input "Quantity" at bounding box center [25, 154] width 36 height 12
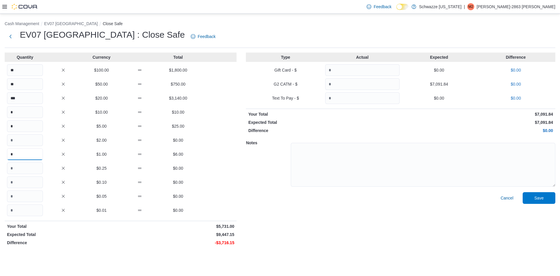
type input "*"
click at [63, 160] on div "* $1.00 $6.00" at bounding box center [121, 154] width 232 height 12
click at [22, 167] on input "Quantity" at bounding box center [25, 168] width 36 height 12
type input "*"
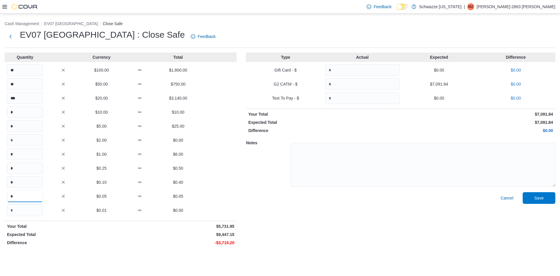
type input "*"
click at [99, 185] on p "$0.10" at bounding box center [101, 182] width 36 height 6
click at [178, 180] on p "$0.40" at bounding box center [178, 182] width 36 height 6
click at [182, 167] on p "$0.50" at bounding box center [178, 168] width 36 height 6
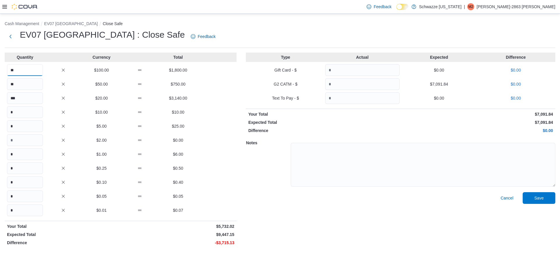
drag, startPoint x: 24, startPoint y: 69, endPoint x: 11, endPoint y: 68, distance: 13.2
click at [15, 68] on input "**" at bounding box center [25, 70] width 36 height 12
drag, startPoint x: 16, startPoint y: 69, endPoint x: 0, endPoint y: 70, distance: 16.4
click at [0, 70] on div "Cash Management EV07 [GEOGRAPHIC_DATA] Close Safe EV07 [GEOGRAPHIC_DATA] : Clos…" at bounding box center [280, 133] width 560 height 239
type input "**"
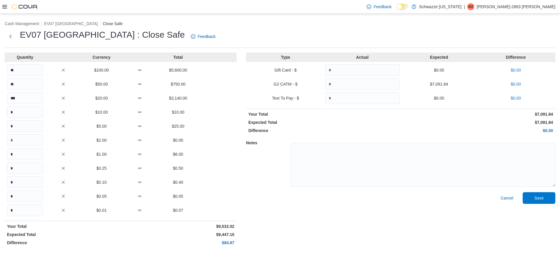
click at [260, 223] on div "Cancel Save" at bounding box center [400, 220] width 309 height 56
click at [252, 205] on div "Cancel Save" at bounding box center [400, 220] width 309 height 56
click at [279, 127] on div "Type Actual Expected Difference Gift Card - $ $0.00 $0.00 G2 CATM - $ ******* $…" at bounding box center [400, 149] width 309 height 195
drag, startPoint x: 352, startPoint y: 82, endPoint x: 253, endPoint y: 82, distance: 99.4
click at [253, 82] on div "G2 CATM - $ ******* $7,091.84 $0.00" at bounding box center [400, 84] width 309 height 12
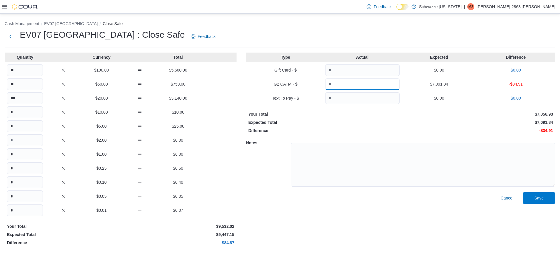
type input "*******"
click at [279, 125] on p "Expected Total" at bounding box center [323, 122] width 151 height 6
click at [279, 156] on textarea at bounding box center [423, 165] width 264 height 44
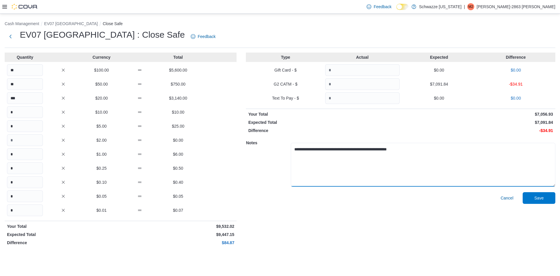
paste textarea "**********"
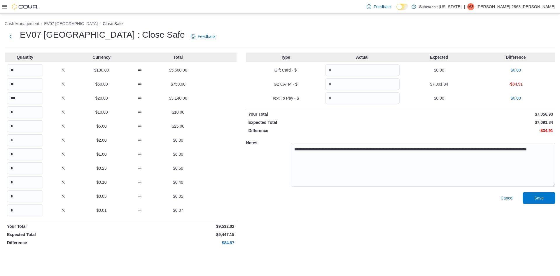
drag, startPoint x: 384, startPoint y: 214, endPoint x: 432, endPoint y: 213, distance: 48.7
click at [279, 214] on div "Cancel Save" at bounding box center [400, 220] width 309 height 56
click at [279, 211] on div "Cancel Save" at bounding box center [400, 220] width 309 height 56
click at [279, 150] on textarea "**********" at bounding box center [423, 165] width 264 height 44
type textarea "**********"
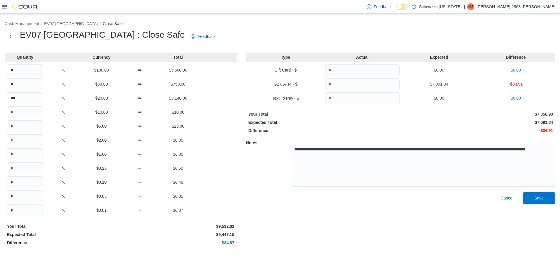
click at [279, 222] on div "Cancel Save" at bounding box center [400, 220] width 309 height 56
click at [279, 194] on span "Save" at bounding box center [539, 198] width 26 height 12
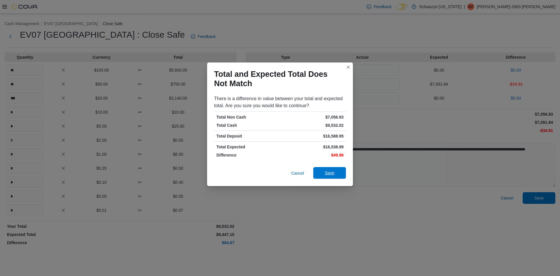
click at [279, 172] on span "Save" at bounding box center [329, 173] width 9 height 6
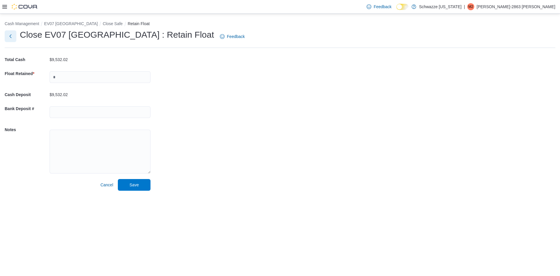
click at [10, 34] on button "Next" at bounding box center [11, 36] width 12 height 12
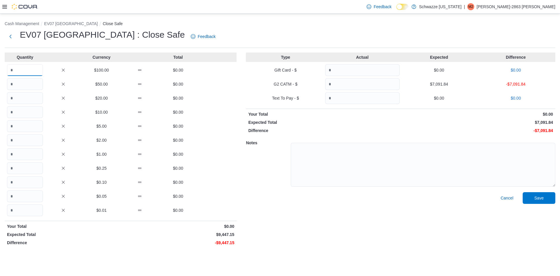
click at [24, 69] on input "Quantity" at bounding box center [25, 70] width 36 height 12
type input "**"
click at [29, 208] on input "Quantity" at bounding box center [25, 210] width 36 height 12
click at [218, 197] on div "$0.05 $0.00" at bounding box center [121, 196] width 232 height 12
click at [217, 190] on div "$0.05 $0.00" at bounding box center [121, 196] width 232 height 12
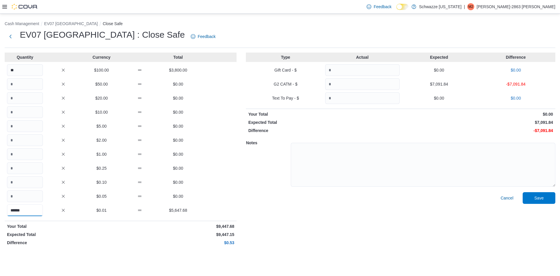
drag, startPoint x: 30, startPoint y: 212, endPoint x: 0, endPoint y: 201, distance: 31.5
click at [0, 201] on div "Cash Management EV07 [GEOGRAPHIC_DATA] Close Safe EV07 [GEOGRAPHIC_DATA] : Clos…" at bounding box center [280, 133] width 560 height 239
type input "*"
drag, startPoint x: 26, startPoint y: 69, endPoint x: 0, endPoint y: 61, distance: 27.3
click at [0, 61] on div "Cash Management EV07 [GEOGRAPHIC_DATA] Close Safe EV07 [GEOGRAPHIC_DATA] : Clos…" at bounding box center [280, 133] width 560 height 239
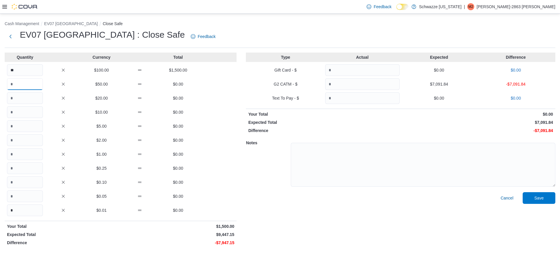
click at [27, 84] on input "Quantity" at bounding box center [25, 84] width 36 height 12
type input "**"
type input "***"
click at [23, 112] on input "Quantity" at bounding box center [25, 112] width 36 height 12
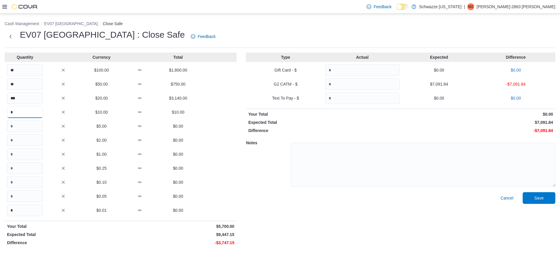
type input "*"
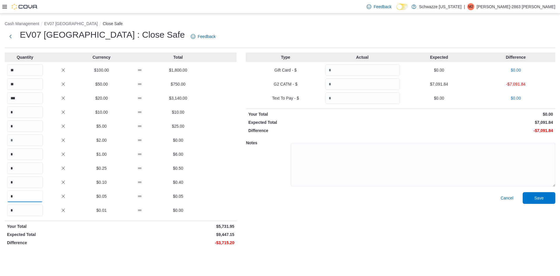
type input "*"
click at [218, 180] on div "* $0.10 $0.40" at bounding box center [121, 182] width 232 height 12
click at [219, 178] on div "* $0.10 $0.40" at bounding box center [121, 182] width 232 height 12
click at [271, 199] on div "Cancel Save" at bounding box center [400, 220] width 309 height 56
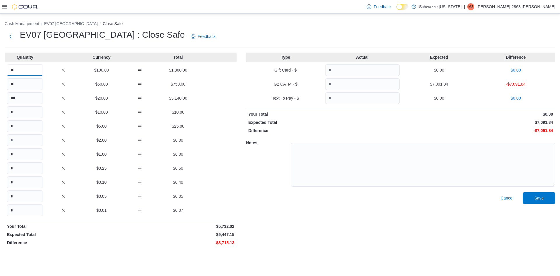
drag, startPoint x: 19, startPoint y: 70, endPoint x: 1, endPoint y: 72, distance: 18.5
click at [1, 72] on div "Cash Management EV07 [GEOGRAPHIC_DATA] Close Safe EV07 [GEOGRAPHIC_DATA] : Clos…" at bounding box center [280, 133] width 560 height 239
click at [27, 71] on input "**" at bounding box center [25, 70] width 36 height 12
click at [260, 202] on div "Cancel Save" at bounding box center [400, 220] width 309 height 56
drag, startPoint x: 26, startPoint y: 70, endPoint x: 7, endPoint y: 66, distance: 19.5
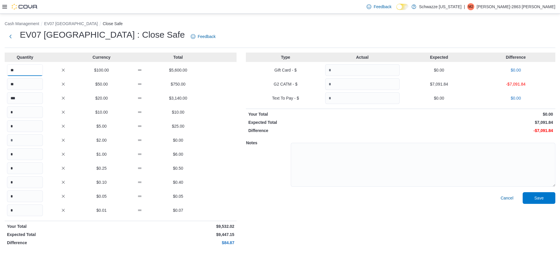
click at [7, 66] on div "** $100.00 $5,600.00" at bounding box center [121, 70] width 232 height 12
type input "*"
drag, startPoint x: 17, startPoint y: 82, endPoint x: 17, endPoint y: 90, distance: 7.3
click at [5, 80] on div "** $50.00 $750.00" at bounding box center [121, 84] width 232 height 12
type input "*"
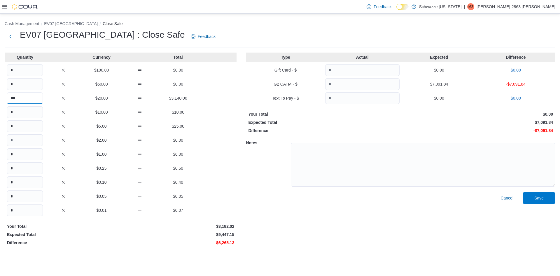
drag, startPoint x: 18, startPoint y: 99, endPoint x: 0, endPoint y: 94, distance: 18.7
click at [0, 94] on div "Cash Management EV07 [GEOGRAPHIC_DATA] Close Safe EV07 [GEOGRAPHIC_DATA] : Clos…" at bounding box center [280, 133] width 560 height 239
type input "*"
drag, startPoint x: 18, startPoint y: 114, endPoint x: 6, endPoint y: 120, distance: 13.0
click at [0, 111] on div "Cash Management EV07 [GEOGRAPHIC_DATA] Close Safe EV07 [GEOGRAPHIC_DATA] : Clos…" at bounding box center [280, 133] width 560 height 239
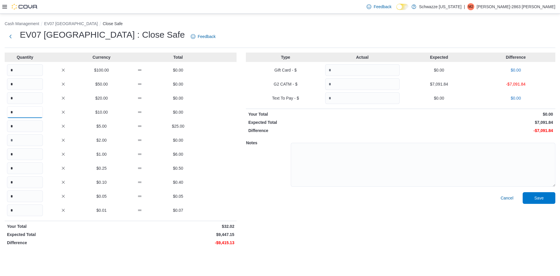
type input "*"
drag, startPoint x: 15, startPoint y: 125, endPoint x: 9, endPoint y: 132, distance: 8.5
click at [7, 125] on input "*" at bounding box center [25, 126] width 36 height 12
type input "*"
drag, startPoint x: 19, startPoint y: 154, endPoint x: 5, endPoint y: 154, distance: 13.4
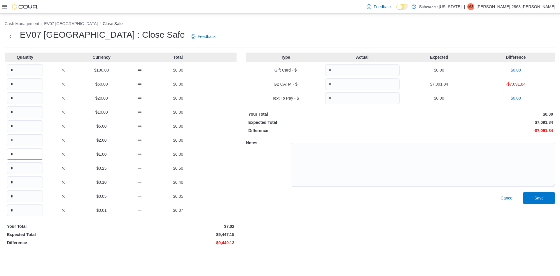
click at [10, 154] on input "*" at bounding box center [25, 154] width 36 height 12
type input "*"
drag, startPoint x: 15, startPoint y: 168, endPoint x: 5, endPoint y: 174, distance: 11.3
click at [4, 168] on div "Cash Management EV07 [GEOGRAPHIC_DATA] Close Safe EV07 [GEOGRAPHIC_DATA] : Clos…" at bounding box center [280, 133] width 560 height 239
type input "*"
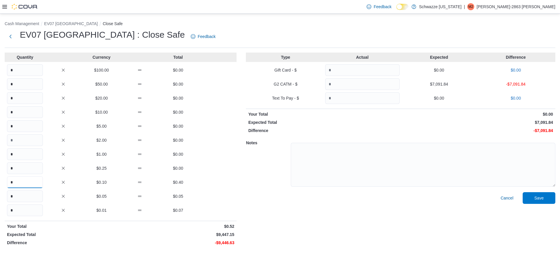
click at [7, 184] on input "*" at bounding box center [25, 182] width 36 height 12
type input "*"
drag, startPoint x: 13, startPoint y: 196, endPoint x: 8, endPoint y: 198, distance: 4.9
click at [8, 198] on input "*" at bounding box center [25, 196] width 36 height 12
type input "*"
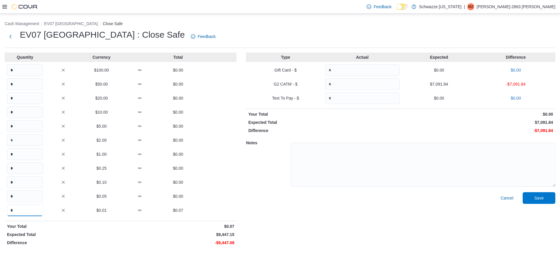
click at [11, 210] on input "*" at bounding box center [25, 210] width 36 height 12
type input "******"
click at [264, 181] on div "Notes" at bounding box center [400, 164] width 309 height 56
click at [279, 85] on input "Quantity" at bounding box center [362, 84] width 74 height 12
type input "*******"
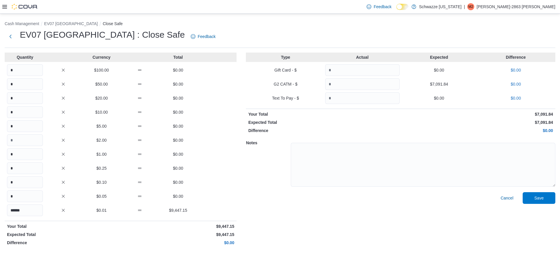
click at [279, 124] on p "Expected Total" at bounding box center [323, 122] width 151 height 6
click at [279, 155] on textarea at bounding box center [423, 165] width 264 height 44
paste textarea "**********"
type textarea "**********"
drag, startPoint x: 504, startPoint y: 237, endPoint x: 533, endPoint y: 214, distance: 37.3
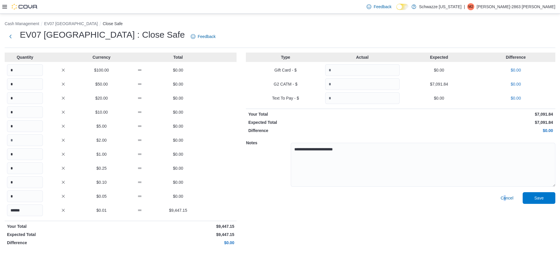
click at [279, 235] on div "Cancel Save" at bounding box center [400, 220] width 309 height 56
click at [279, 196] on span "Save" at bounding box center [538, 198] width 9 height 6
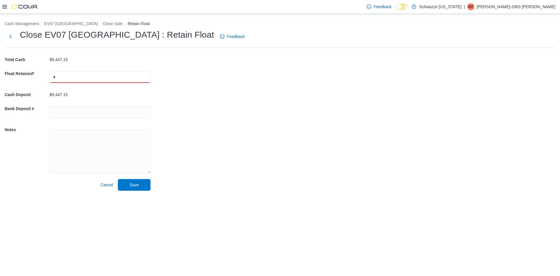
click at [66, 78] on input "text" at bounding box center [100, 77] width 101 height 12
type input "*******"
drag, startPoint x: 76, startPoint y: 112, endPoint x: 79, endPoint y: 114, distance: 3.0
click at [76, 112] on input "text" at bounding box center [100, 112] width 101 height 12
click at [61, 112] on input "*******" at bounding box center [100, 112] width 101 height 12
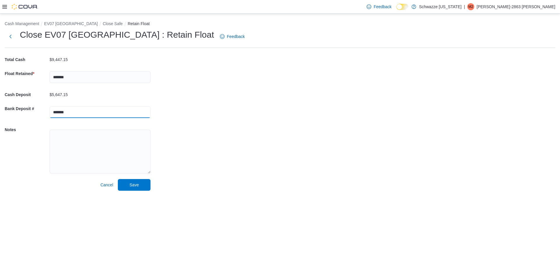
type input "*******"
click at [218, 106] on div "Cash Management EV07 [GEOGRAPHIC_DATA] Close Safe Retain Float Close EV07 [GEOG…" at bounding box center [280, 104] width 560 height 181
click at [97, 158] on textarea at bounding box center [100, 151] width 101 height 44
paste textarea "**********"
click at [93, 137] on textarea "**********" at bounding box center [100, 151] width 101 height 44
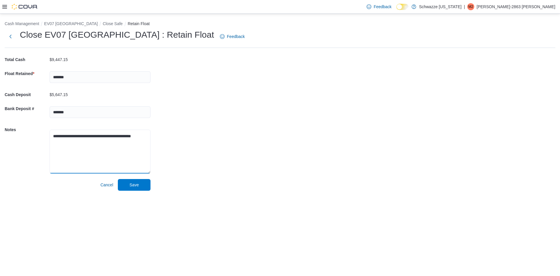
type textarea "**********"
click at [206, 152] on div "**********" at bounding box center [280, 104] width 560 height 181
click at [144, 184] on span "Save" at bounding box center [134, 184] width 26 height 12
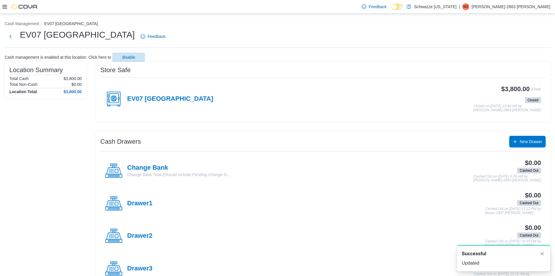
drag, startPoint x: 43, startPoint y: 180, endPoint x: 201, endPoint y: 0, distance: 239.5
click at [43, 179] on div "Location Summary Total Cash $3,800.00 Total Non-Cash $0.00 Location Total $3,80…" at bounding box center [46, 192] width 82 height 260
click at [279, 45] on div "EV07 Paradise Hills Feedback" at bounding box center [278, 38] width 546 height 19
